Goal: Information Seeking & Learning: Check status

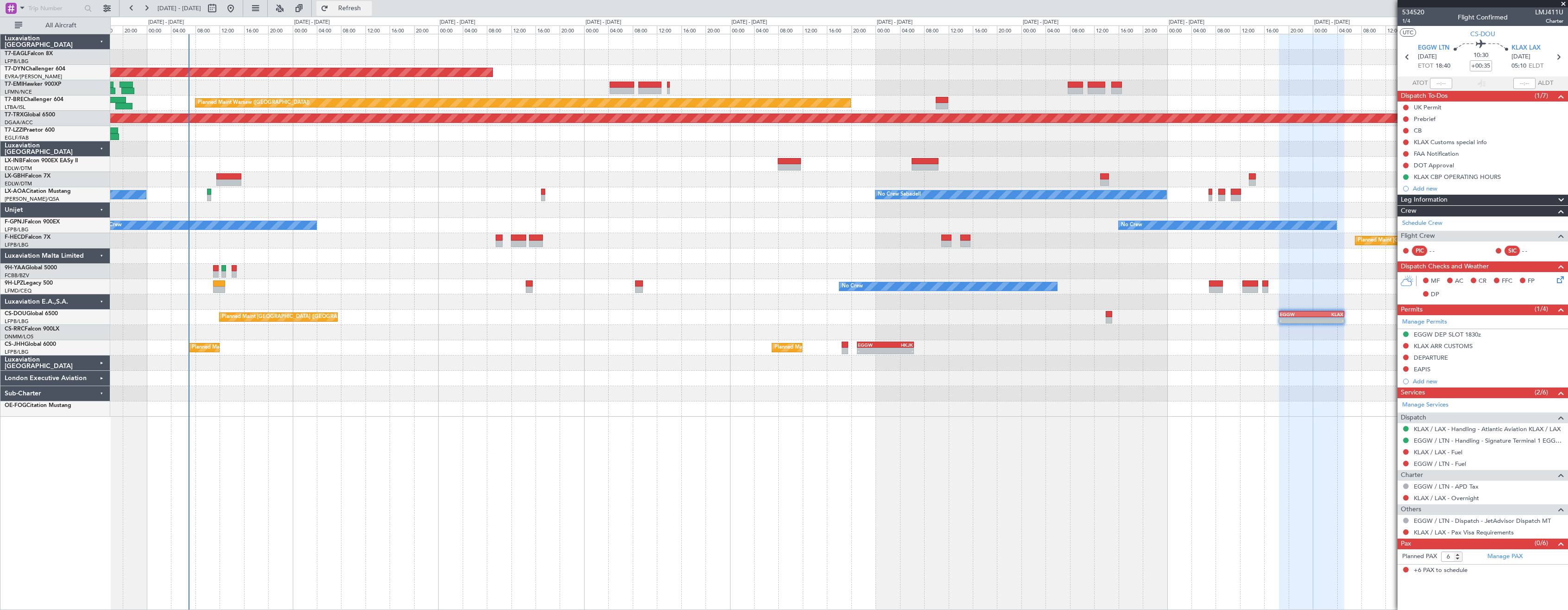
click at [369, 10] on span "Refresh" at bounding box center [350, 8] width 39 height 6
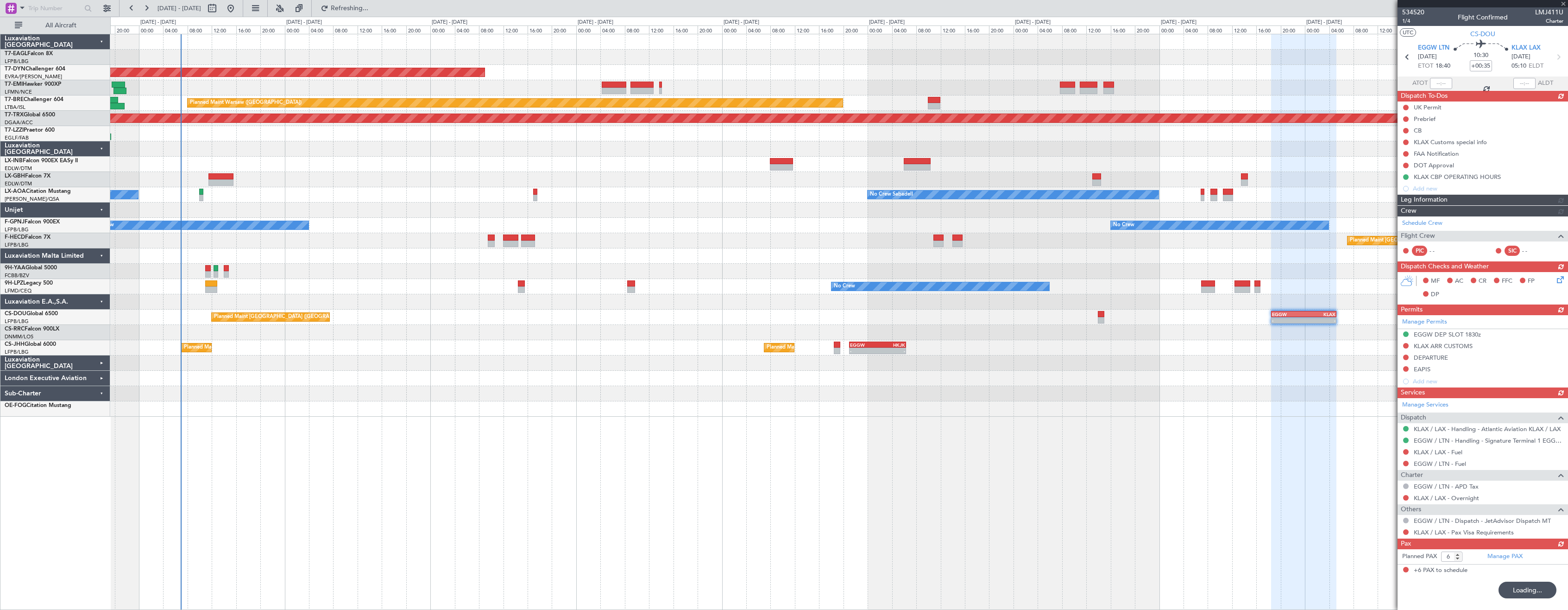
click at [585, 438] on div "Planned Maint [GEOGRAPHIC_DATA]-[GEOGRAPHIC_DATA] Planned Maint [GEOGRAPHIC_DAT…" at bounding box center [839, 321] width 1458 height 576
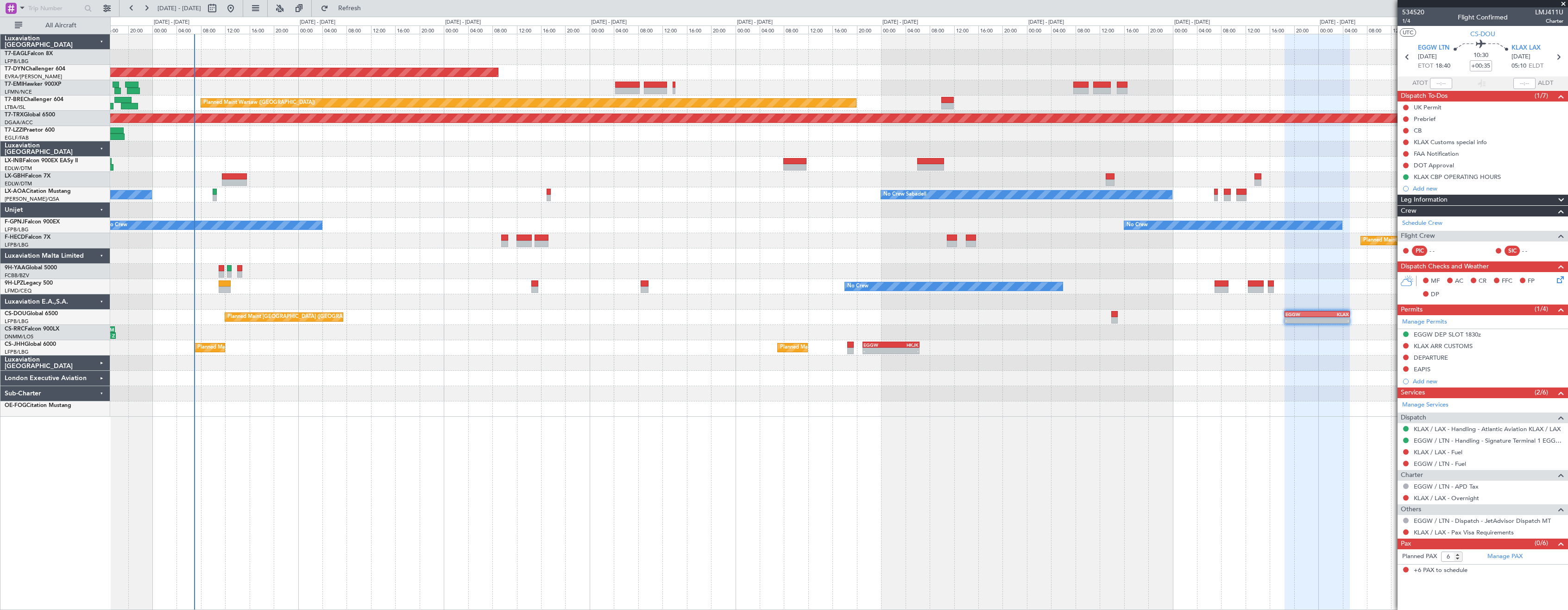
click at [583, 403] on div "Planned Maint [GEOGRAPHIC_DATA]-[GEOGRAPHIC_DATA] Planned Maint [GEOGRAPHIC_DAT…" at bounding box center [839, 225] width 1457 height 383
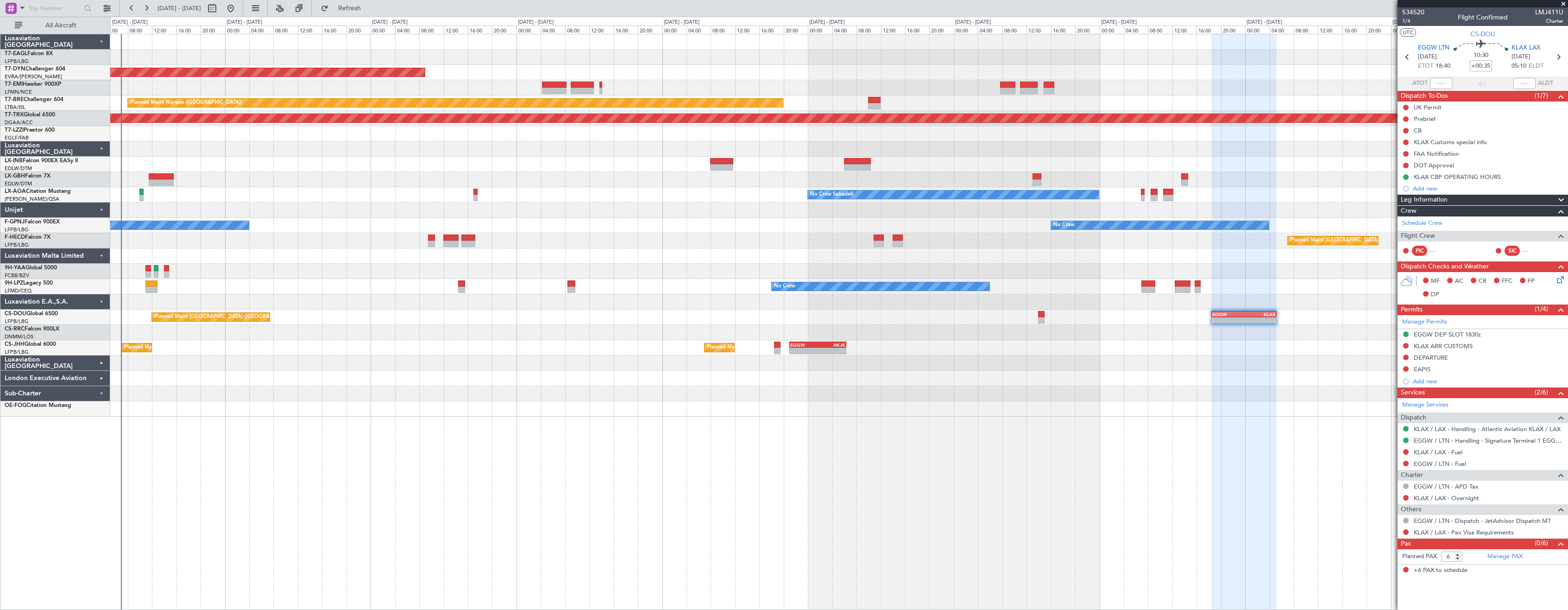
click at [476, 395] on div "Planned Maint [GEOGRAPHIC_DATA]-[GEOGRAPHIC_DATA] Planned Maint [GEOGRAPHIC_DAT…" at bounding box center [839, 321] width 1458 height 576
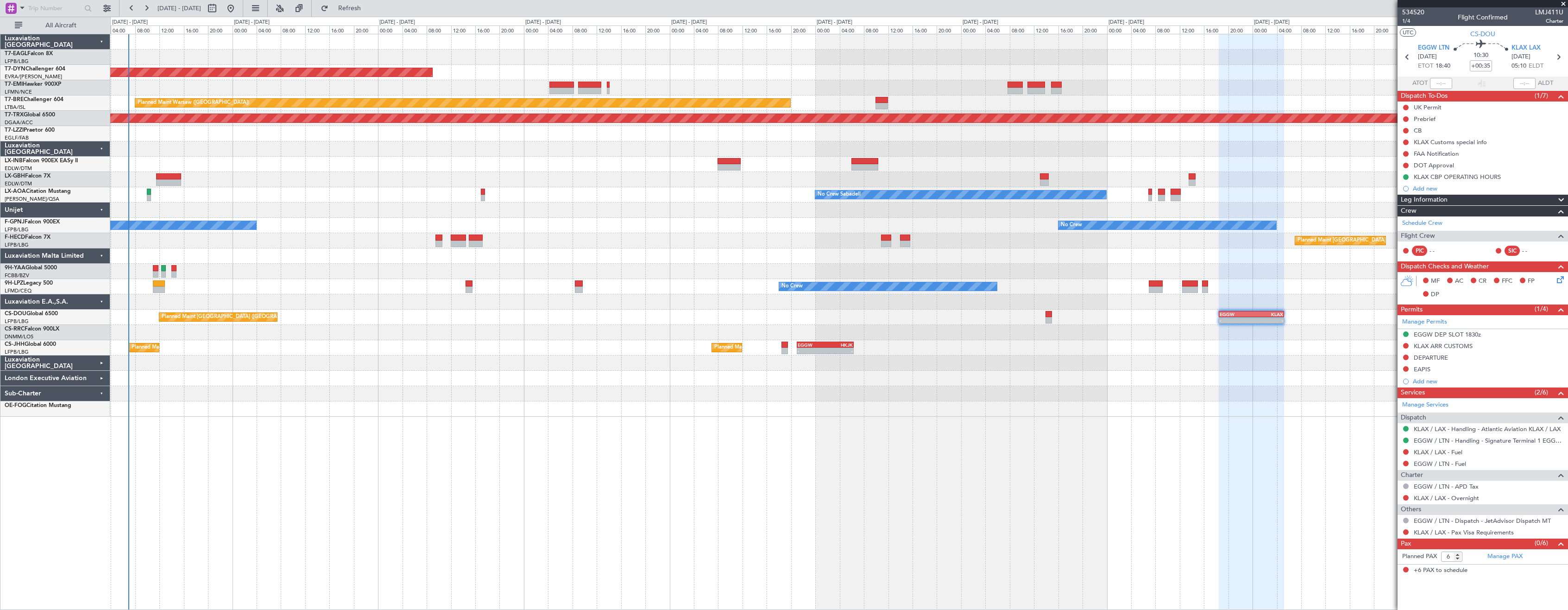
click at [352, 161] on div "Planned Maint [GEOGRAPHIC_DATA]-[GEOGRAPHIC_DATA] Planned Maint [GEOGRAPHIC_DAT…" at bounding box center [839, 225] width 1457 height 383
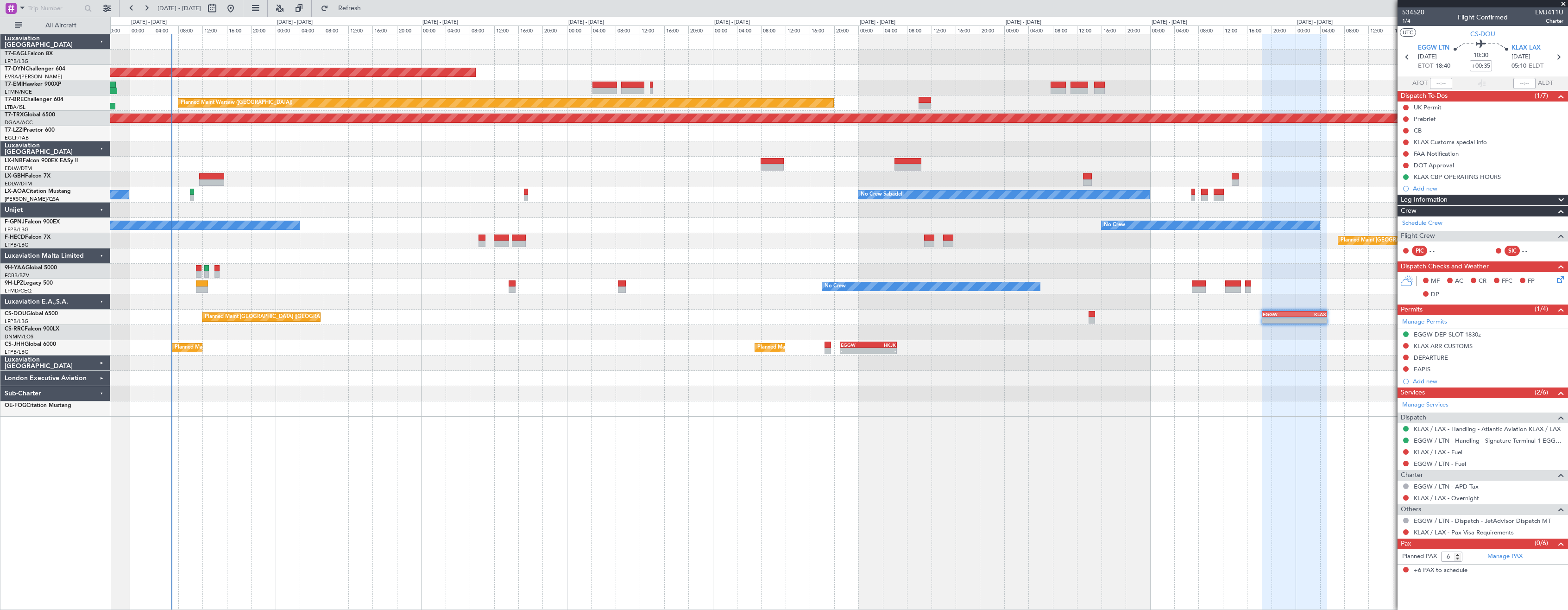
click at [571, 434] on div "Planned Maint [GEOGRAPHIC_DATA]-[GEOGRAPHIC_DATA] Planned Maint [GEOGRAPHIC_DAT…" at bounding box center [839, 321] width 1458 height 576
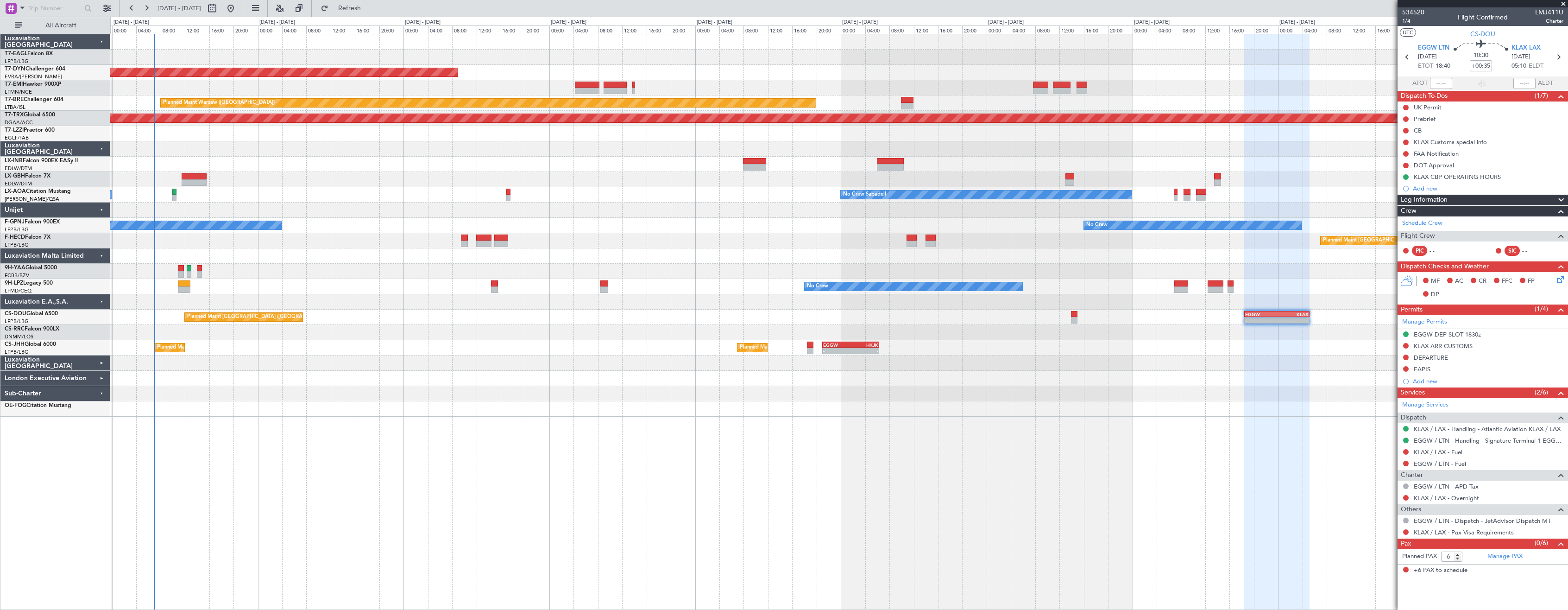
click at [356, 213] on div at bounding box center [839, 210] width 1457 height 15
click at [369, 202] on div at bounding box center [839, 210] width 1457 height 15
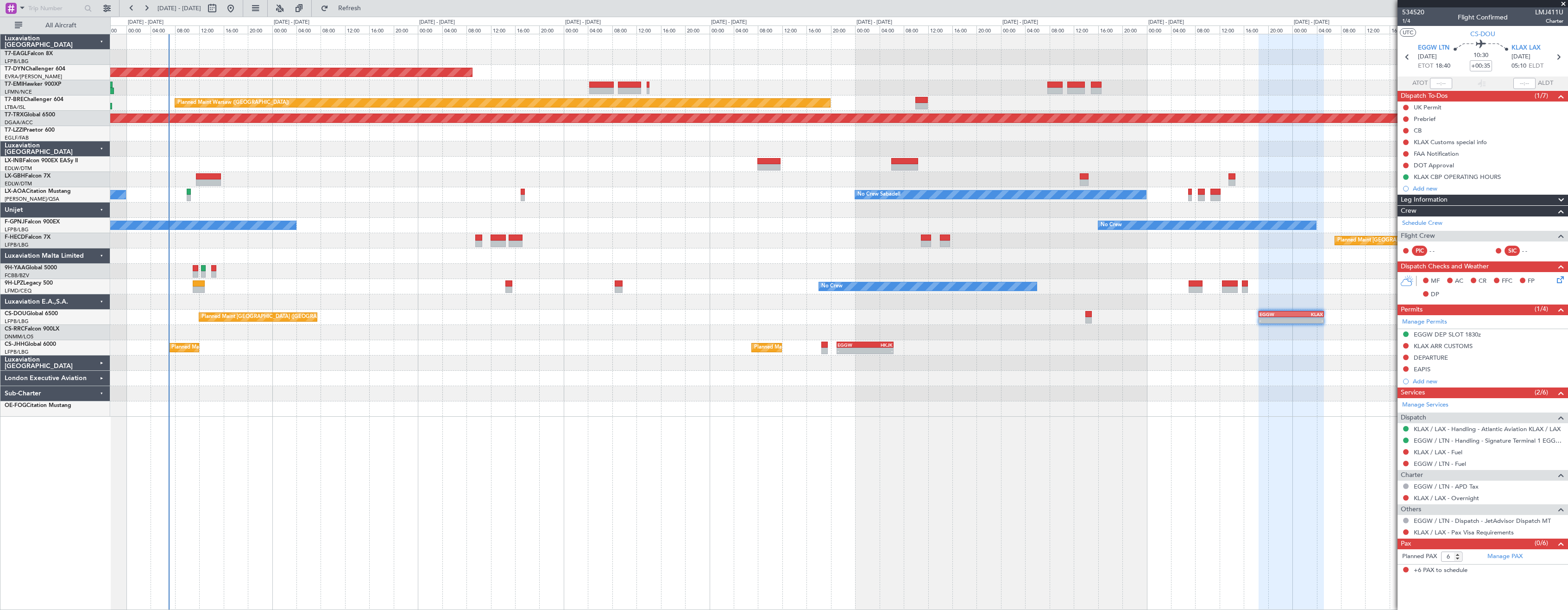
click at [406, 214] on div at bounding box center [839, 210] width 1457 height 15
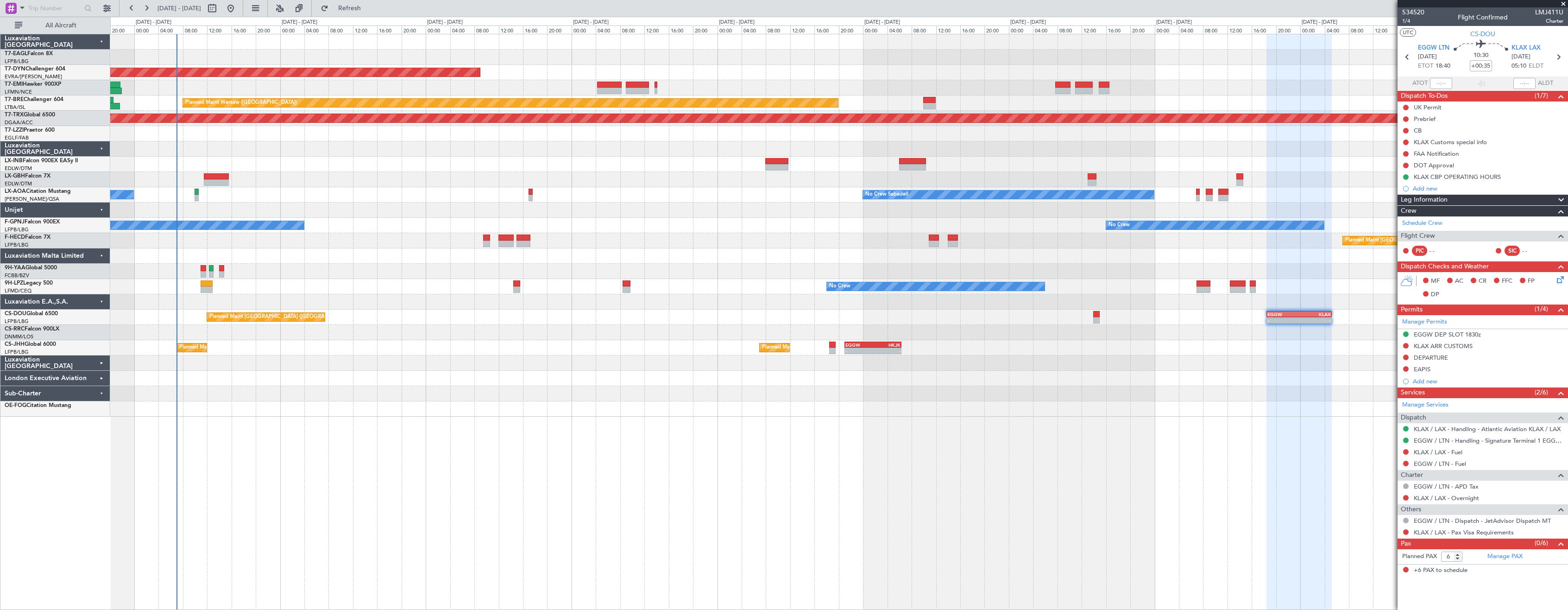
click at [604, 417] on div "Planned Maint [GEOGRAPHIC_DATA]-[GEOGRAPHIC_DATA] Planned Maint [GEOGRAPHIC_DAT…" at bounding box center [839, 321] width 1458 height 576
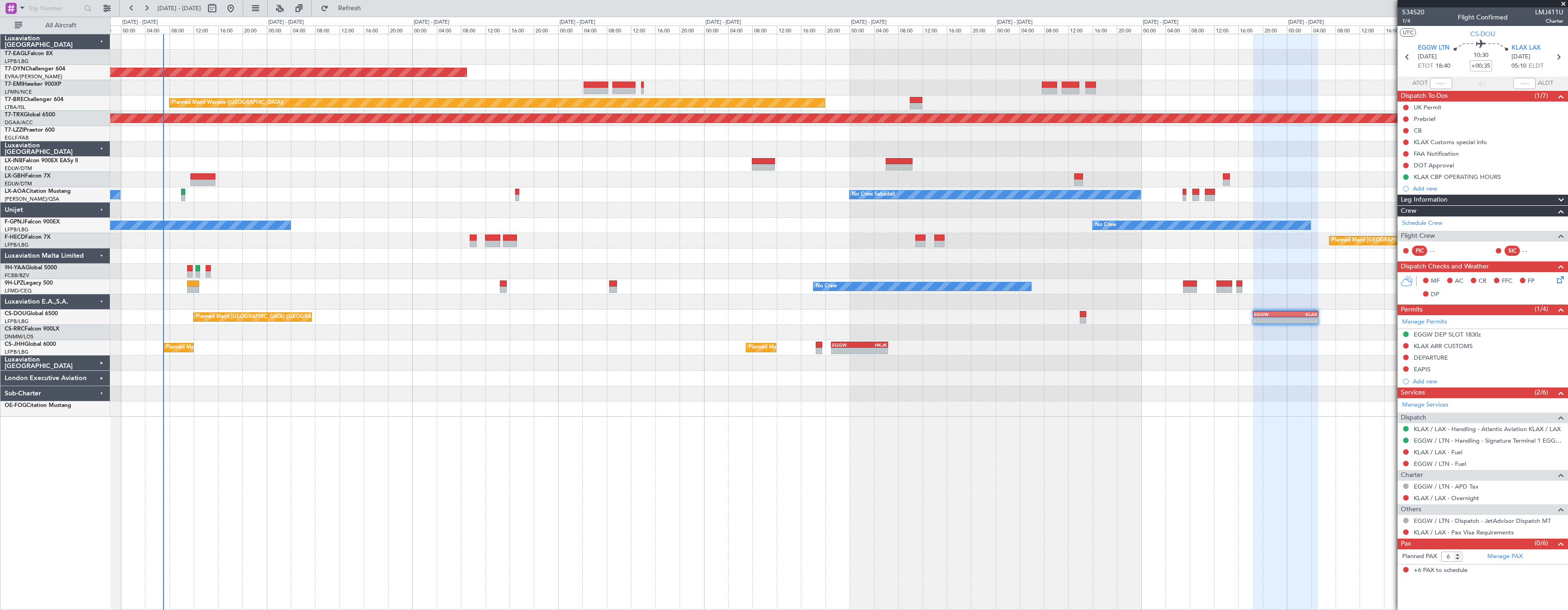
click at [335, 358] on div at bounding box center [839, 363] width 1457 height 15
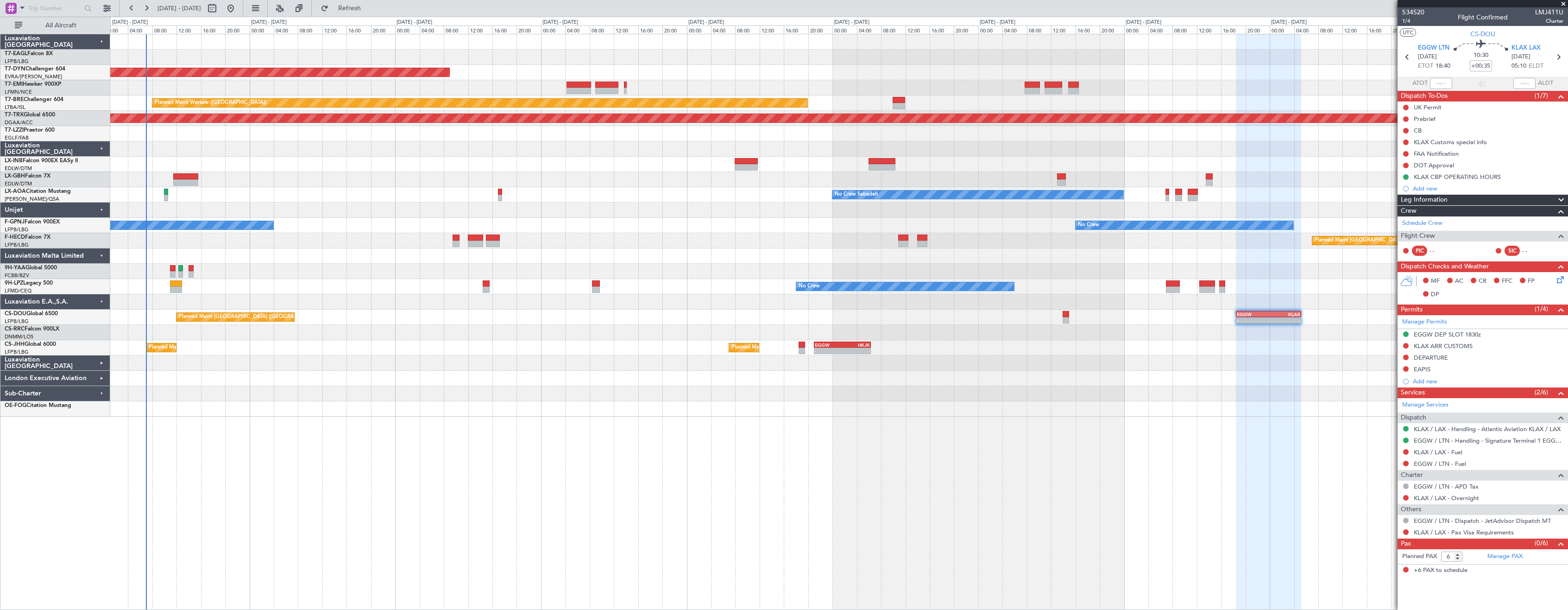
click at [388, 339] on div "OLBA 11:00 Z DNMM 17:50 Z 11:14 Z 17:59 Z" at bounding box center [839, 332] width 1457 height 15
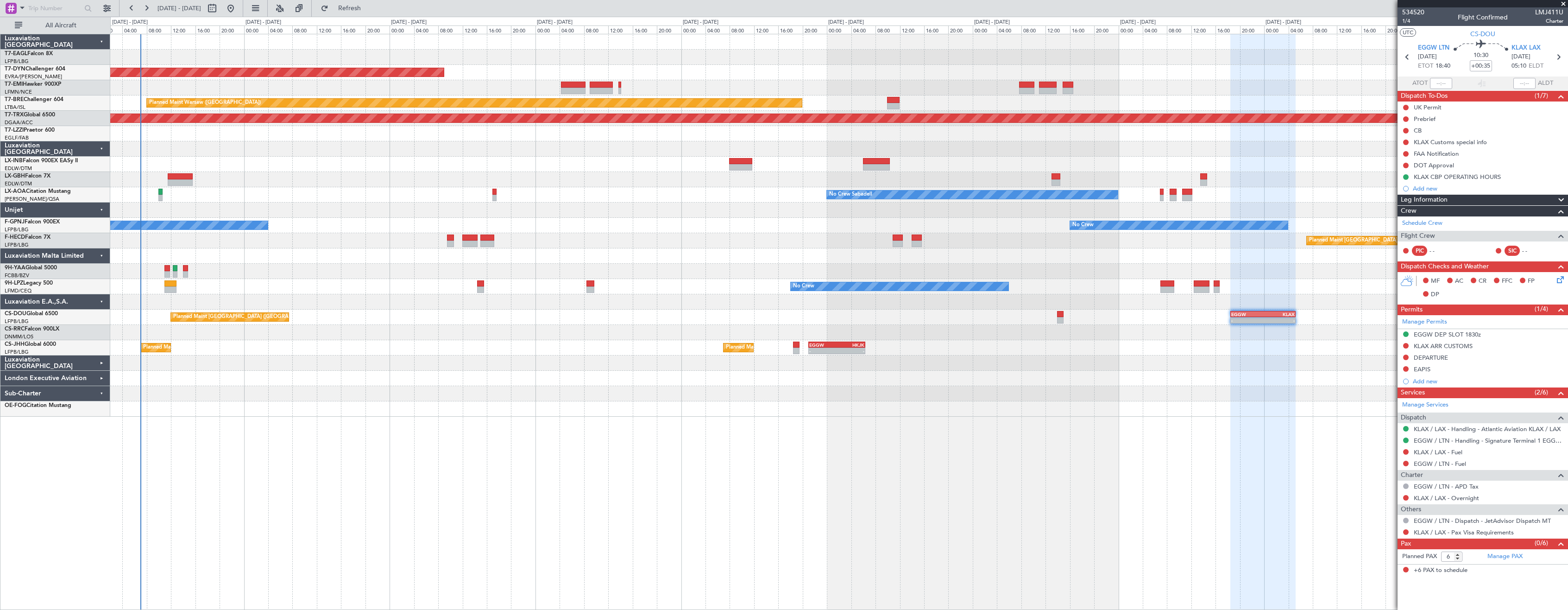
click at [566, 373] on div at bounding box center [839, 378] width 1457 height 15
click at [565, 375] on div at bounding box center [839, 378] width 1457 height 15
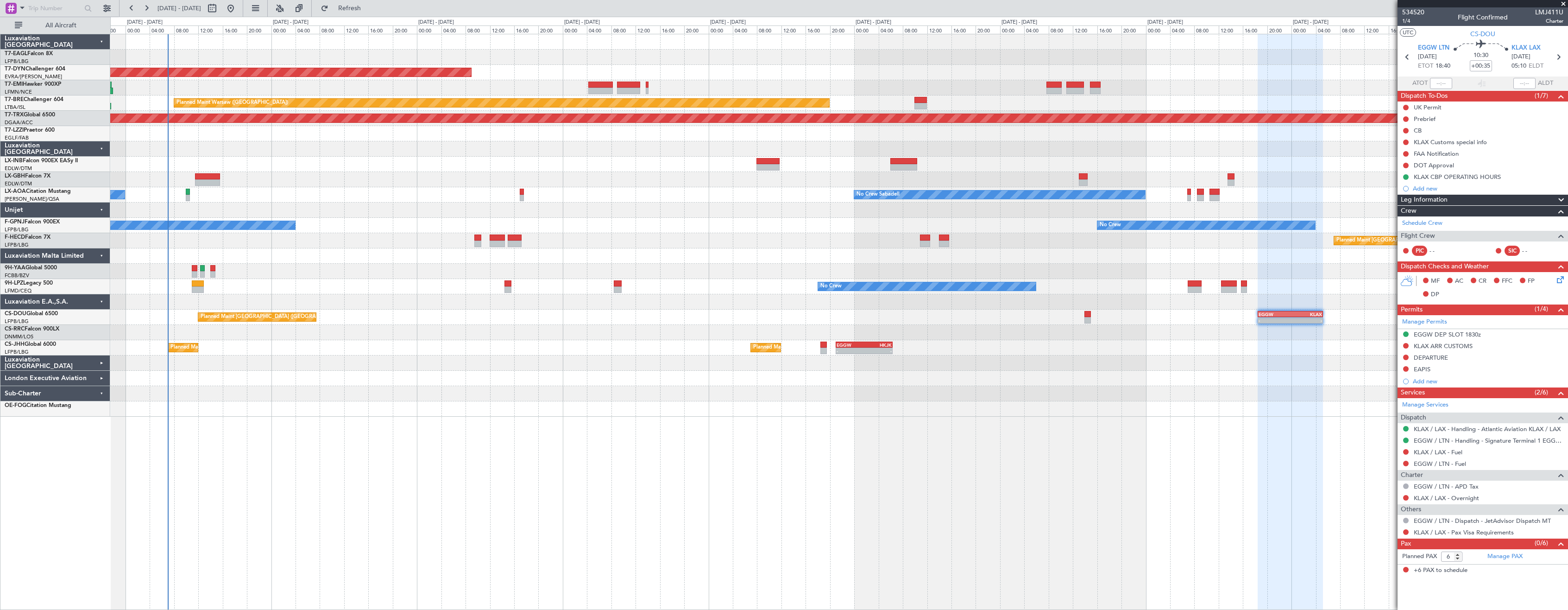
click at [378, 334] on div "Planned Maint [GEOGRAPHIC_DATA]-[GEOGRAPHIC_DATA] Planned Maint [GEOGRAPHIC_DAT…" at bounding box center [839, 225] width 1457 height 383
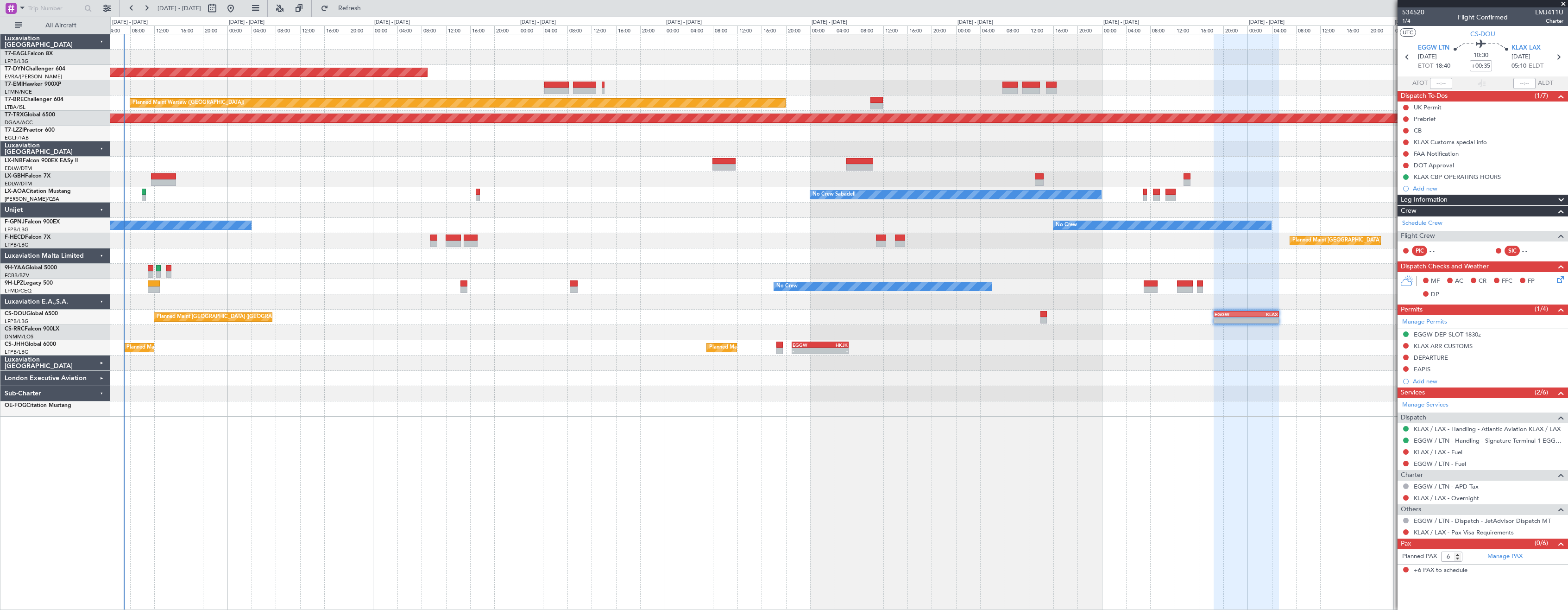
click at [338, 184] on div at bounding box center [839, 179] width 1457 height 15
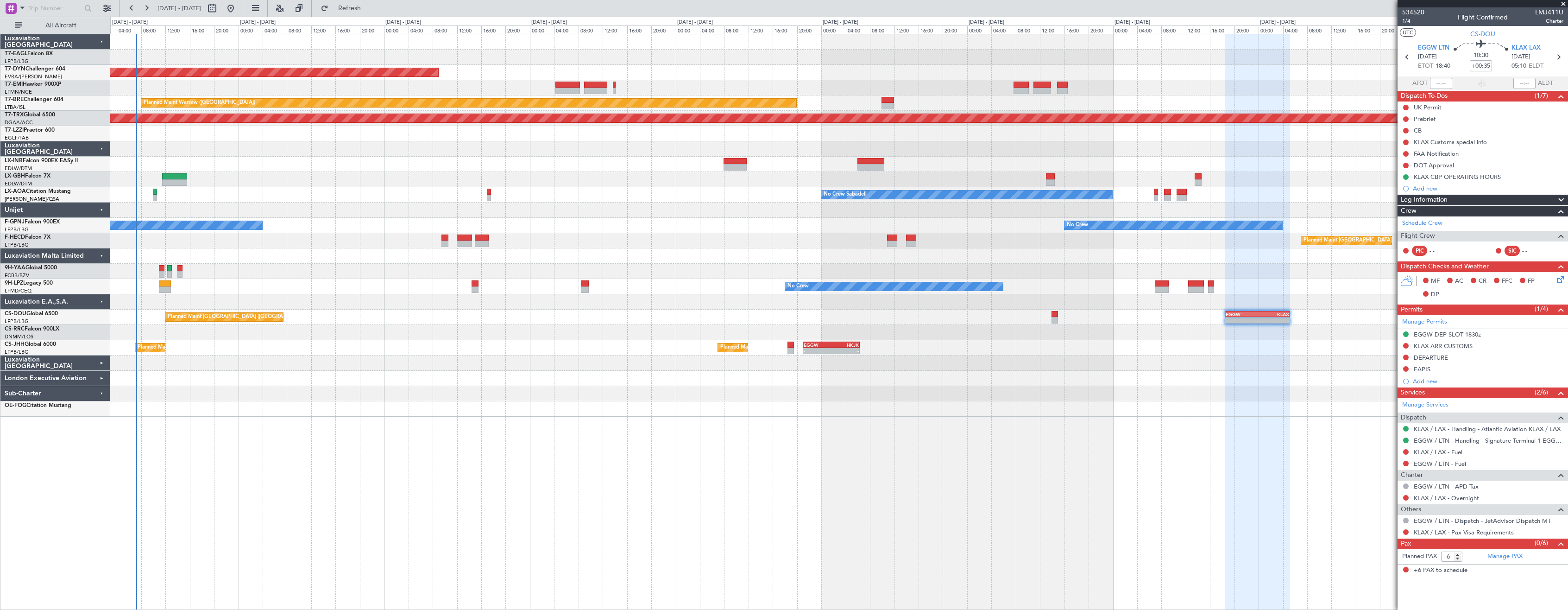
click at [504, 453] on div "Planned Maint [GEOGRAPHIC_DATA]-[GEOGRAPHIC_DATA] Planned Maint [GEOGRAPHIC_DAT…" at bounding box center [839, 321] width 1458 height 576
